Goal: Navigation & Orientation: Understand site structure

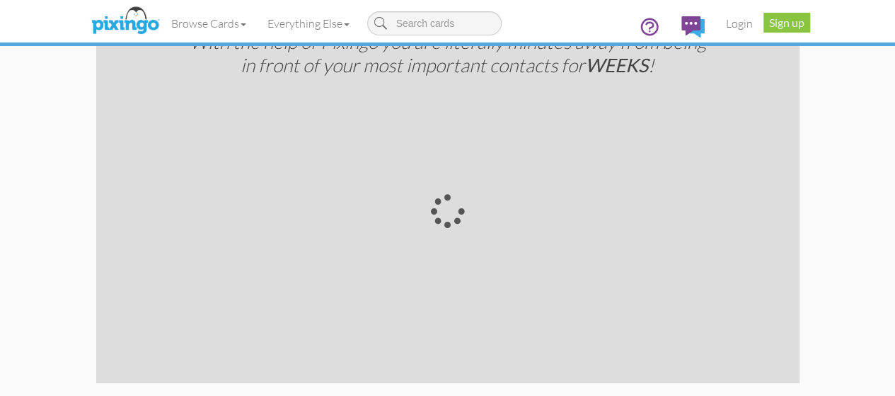
scroll to position [2902, 0]
